Goal: Find specific page/section: Find specific page/section

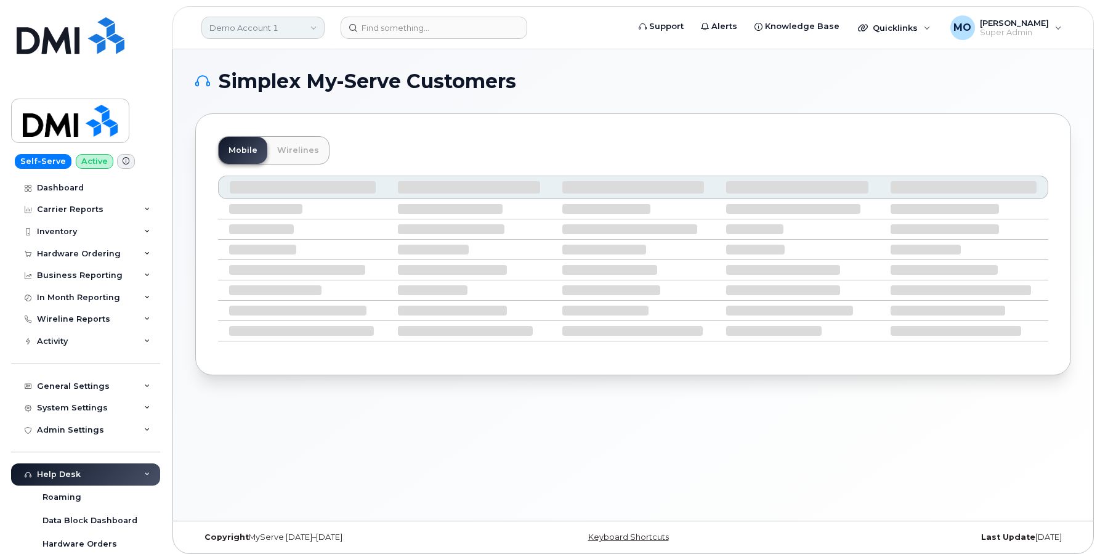
click at [281, 23] on link "Demo Account 1" at bounding box center [262, 28] width 123 height 22
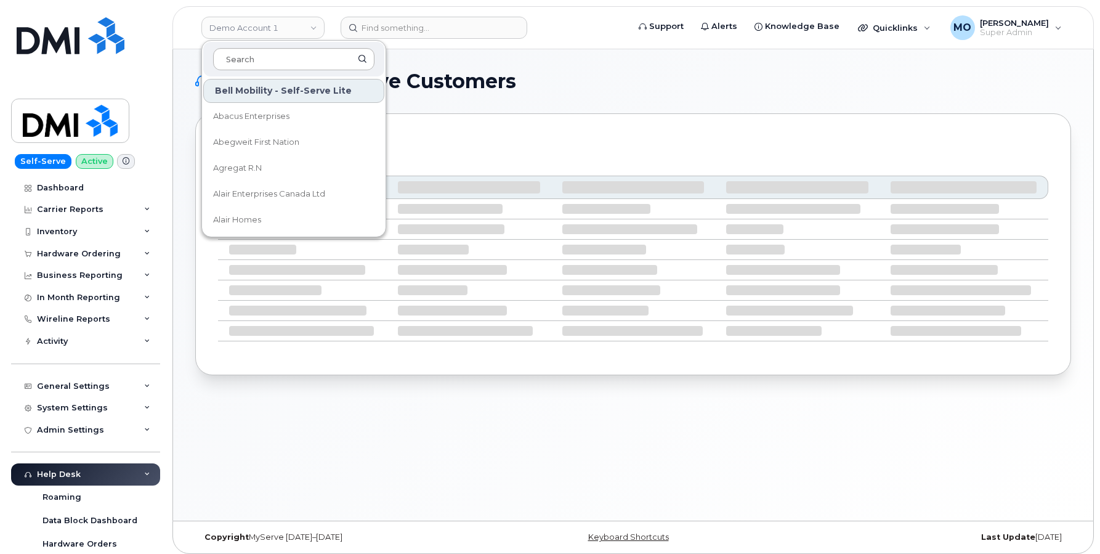
type input "Acier AGF"
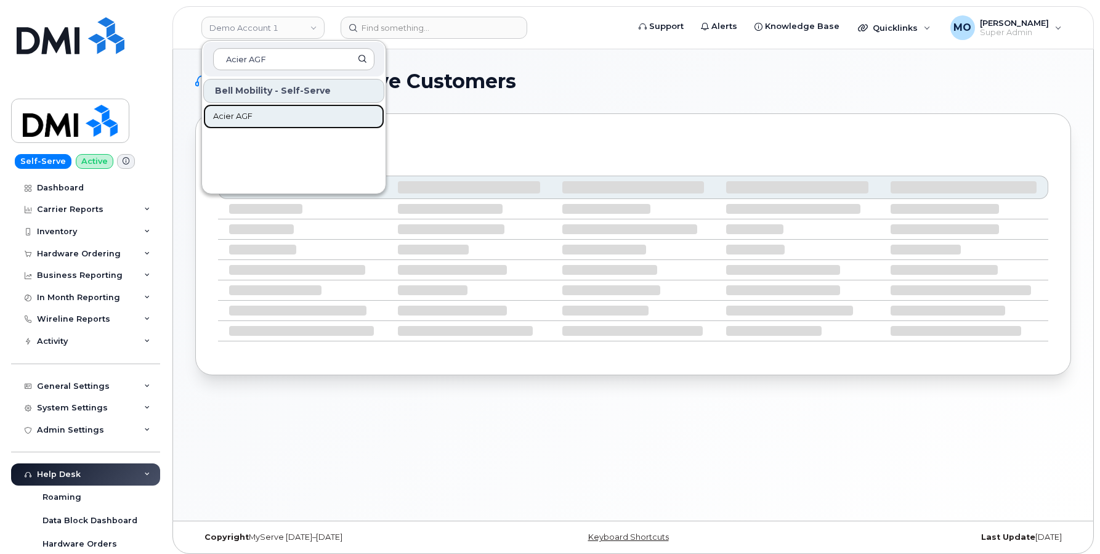
click at [257, 106] on link "Acier AGF" at bounding box center [293, 116] width 181 height 25
